Goal: Information Seeking & Learning: Learn about a topic

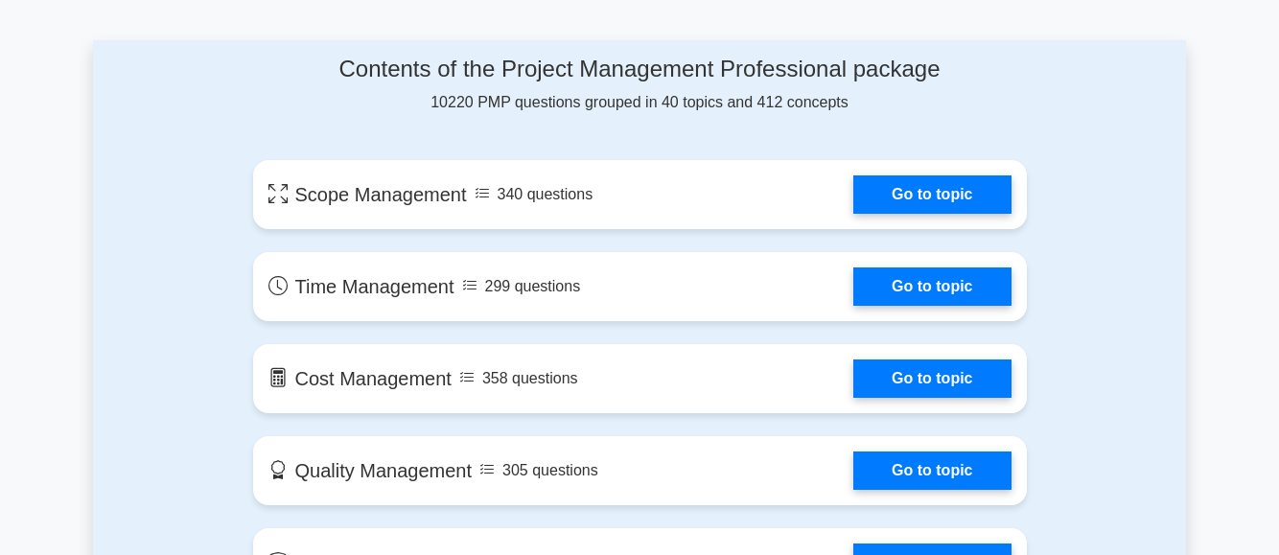
scroll to position [997, 0]
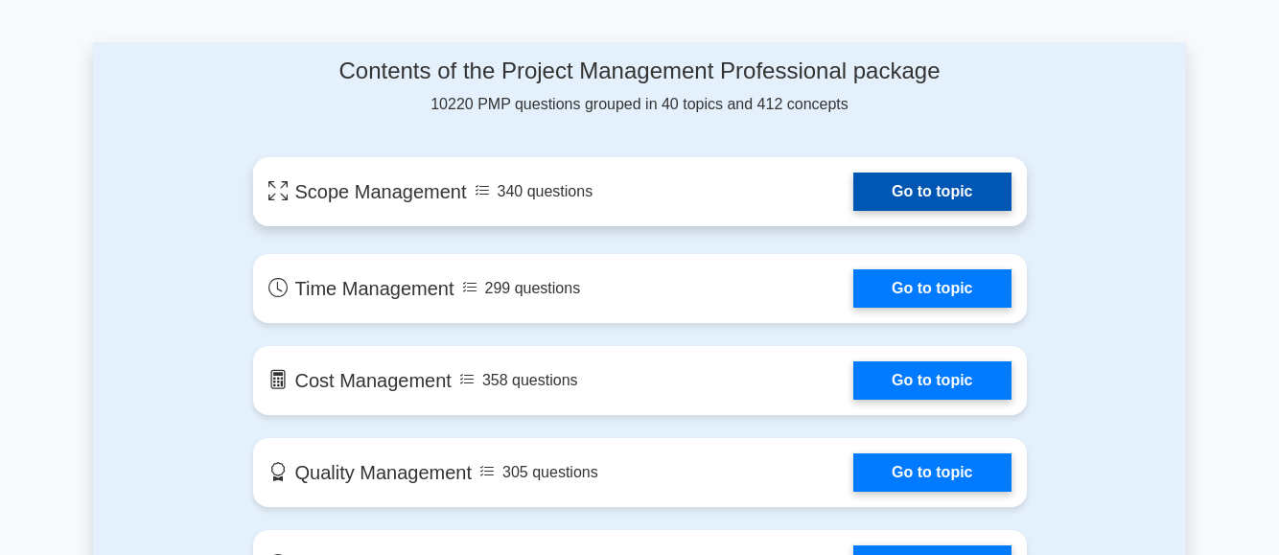
click at [908, 190] on link "Go to topic" at bounding box center [932, 192] width 157 height 38
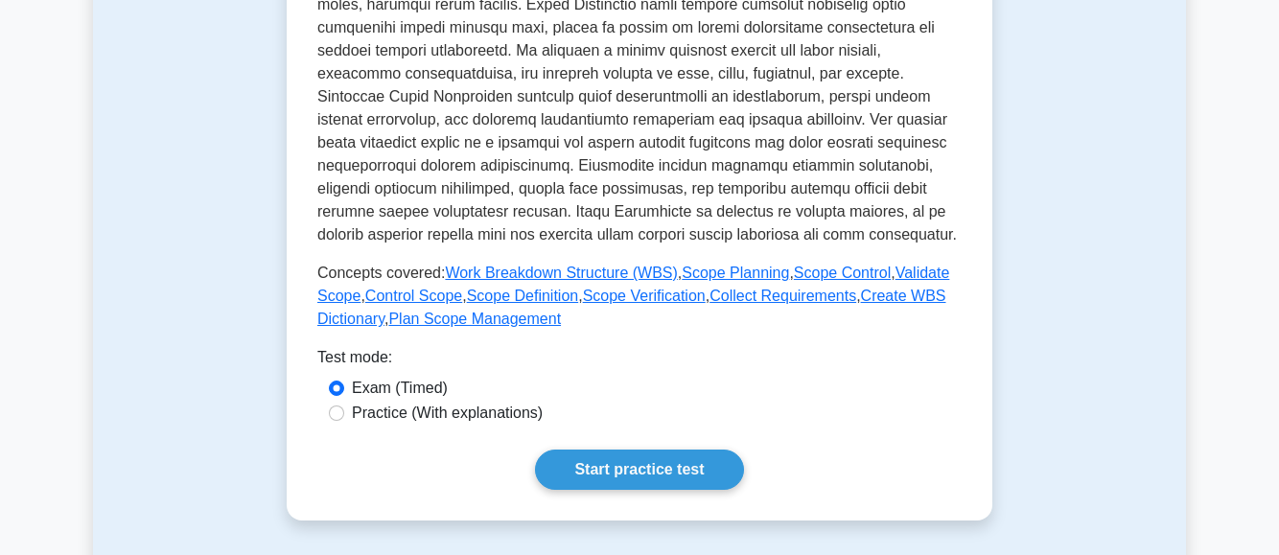
scroll to position [921, 0]
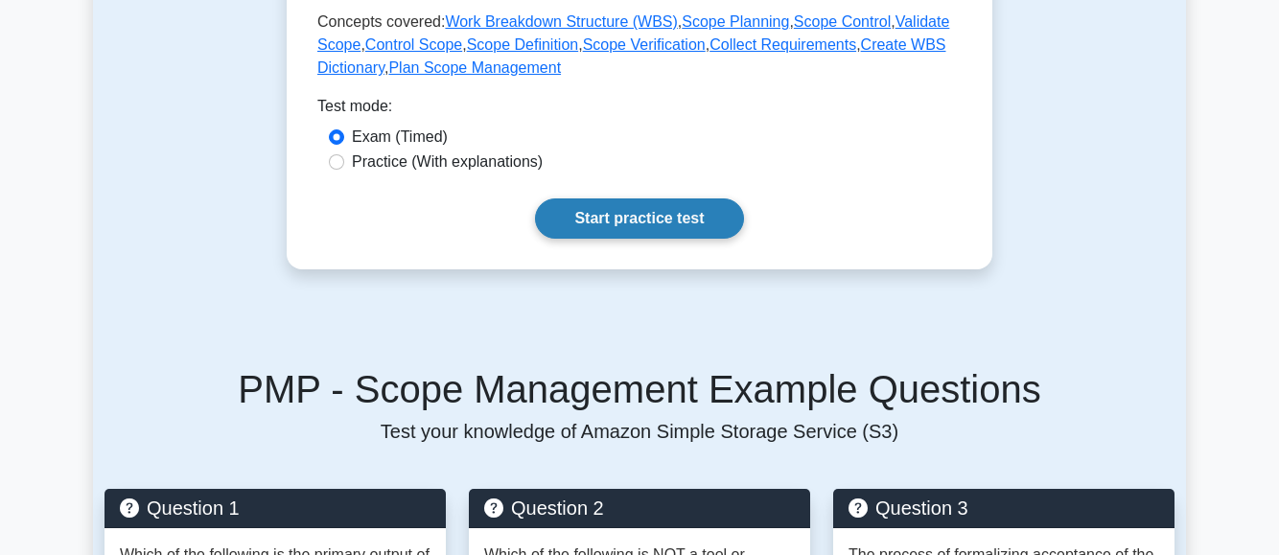
click at [624, 205] on link "Start practice test" at bounding box center [639, 219] width 208 height 40
click at [337, 165] on input "Practice (With explanations)" at bounding box center [336, 161] width 15 height 15
radio input "true"
click at [580, 225] on link "Start practice test" at bounding box center [639, 219] width 208 height 40
